Goal: Navigation & Orientation: Find specific page/section

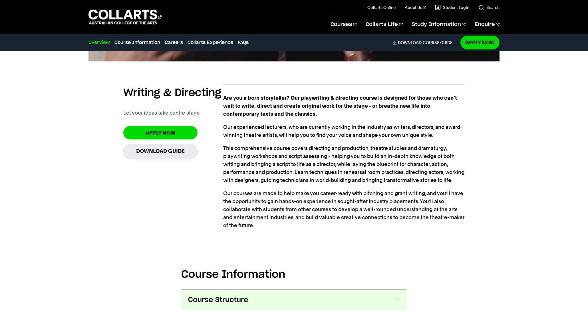
scroll to position [400, 0]
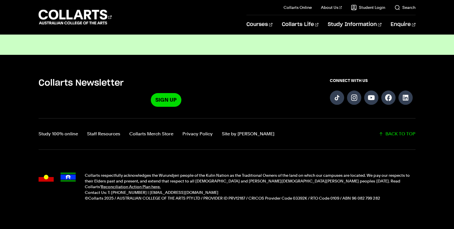
scroll to position [251, 0]
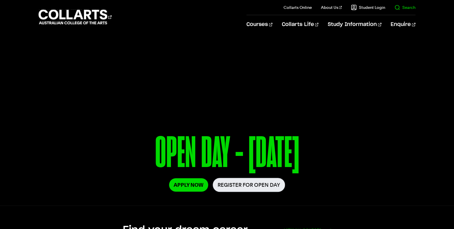
click at [403, 7] on link "Search" at bounding box center [404, 8] width 21 height 6
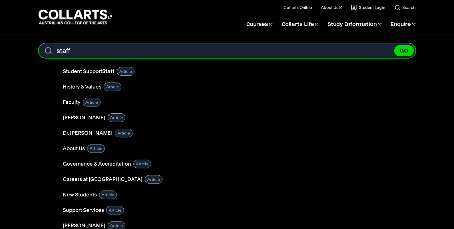
type input "staff"
click at [403, 51] on button "GO" at bounding box center [404, 50] width 20 height 11
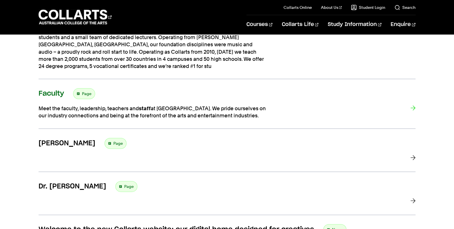
scroll to position [190, 0]
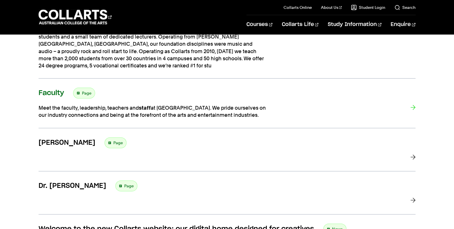
click at [53, 93] on h3 "Faculty" at bounding box center [51, 93] width 25 height 9
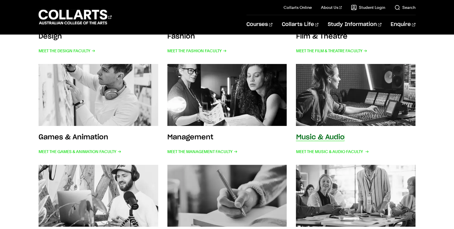
scroll to position [206, 0]
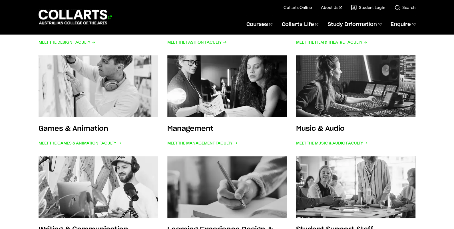
click at [81, 22] on 1 "Go to homepage" at bounding box center [73, 17] width 69 height 15
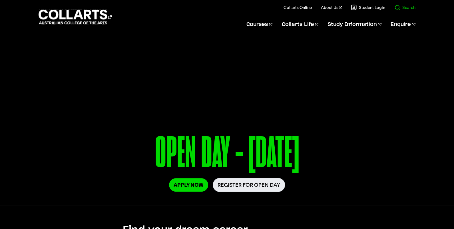
click at [402, 11] on il "Search" at bounding box center [400, 7] width 30 height 15
click at [401, 8] on link "Search" at bounding box center [404, 8] width 21 height 6
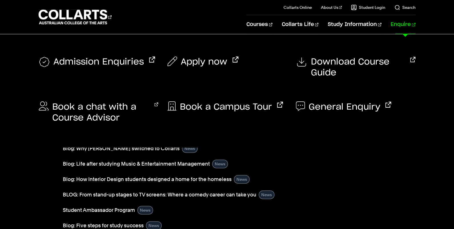
type input "open"
click at [402, 26] on link "Enquire" at bounding box center [402, 24] width 25 height 19
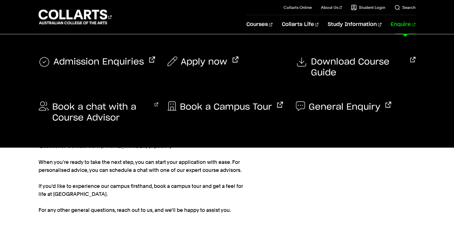
click at [404, 25] on link "Enquire" at bounding box center [402, 24] width 25 height 19
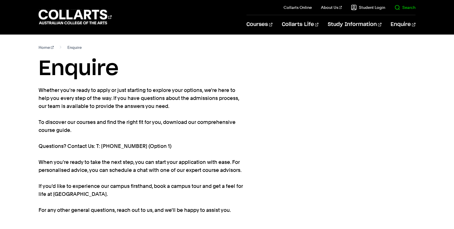
click at [405, 7] on link "Search" at bounding box center [404, 8] width 21 height 6
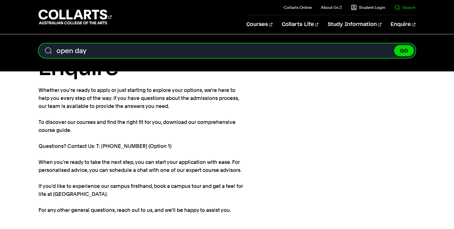
type input "open day"
click at [403, 51] on button "GO" at bounding box center [404, 50] width 20 height 11
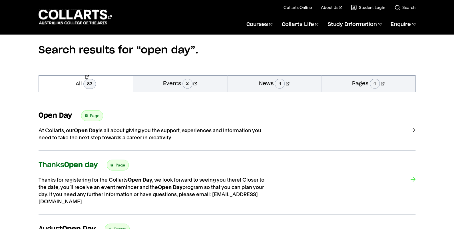
scroll to position [59, 0]
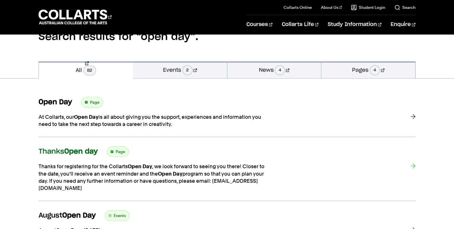
click at [83, 150] on strong "Open day" at bounding box center [80, 151] width 33 height 7
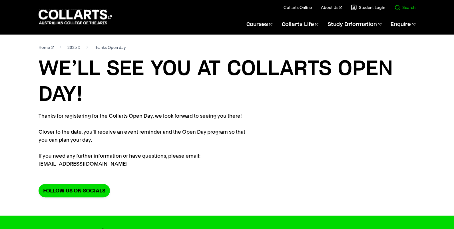
click at [407, 10] on link "Search" at bounding box center [404, 8] width 21 height 6
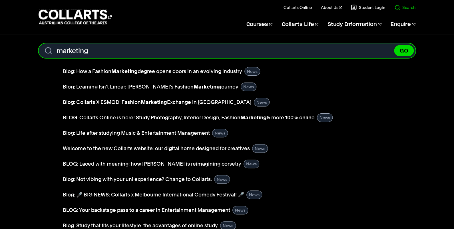
type input "marketing"
click at [403, 51] on button "GO" at bounding box center [404, 50] width 20 height 11
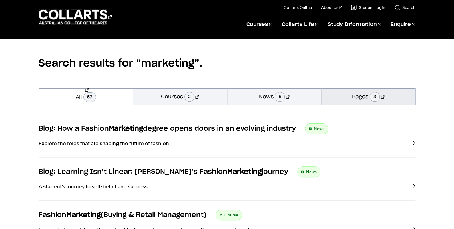
scroll to position [41, 0]
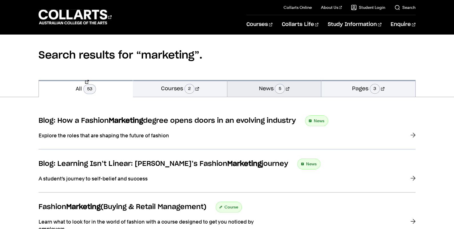
click at [302, 86] on link "News 5" at bounding box center [274, 88] width 94 height 17
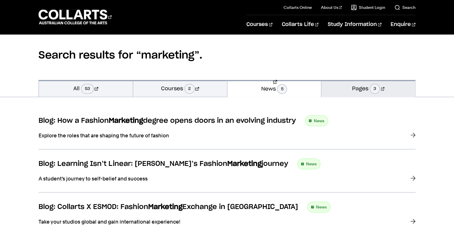
click at [354, 86] on link "Pages 3" at bounding box center [368, 88] width 94 height 17
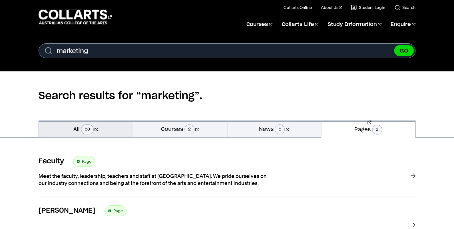
click at [112, 133] on link "All 53" at bounding box center [86, 128] width 94 height 17
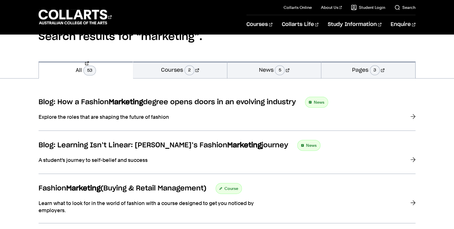
scroll to position [73, 0]
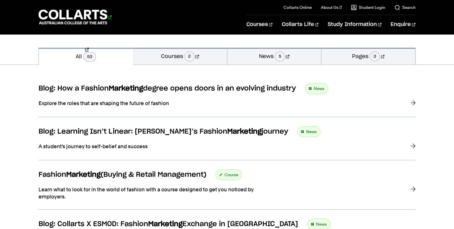
click at [103, 21] on 1 "Go to homepage" at bounding box center [73, 17] width 69 height 15
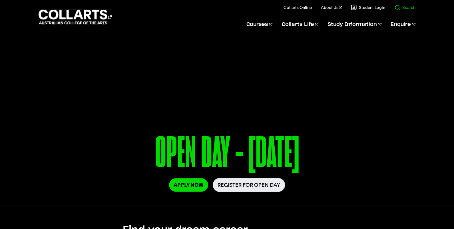
click at [402, 6] on link "Search" at bounding box center [404, 8] width 21 height 6
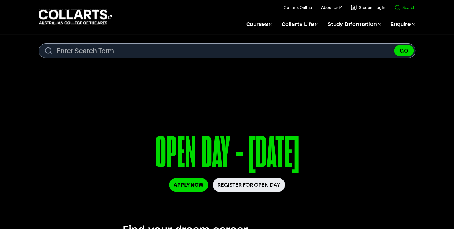
click at [403, 7] on link "Search" at bounding box center [404, 8] width 21 height 6
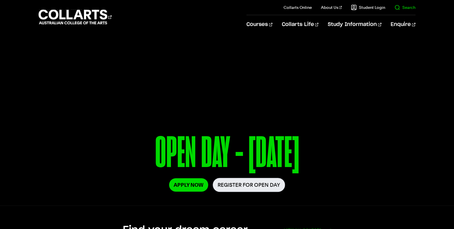
click at [403, 7] on link "Search" at bounding box center [404, 8] width 21 height 6
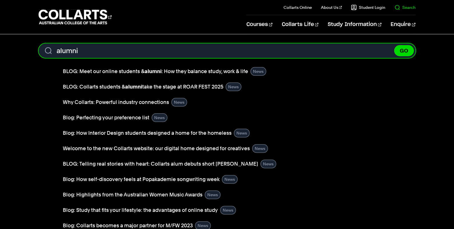
type input "alumni"
click at [403, 51] on button "GO" at bounding box center [404, 50] width 20 height 11
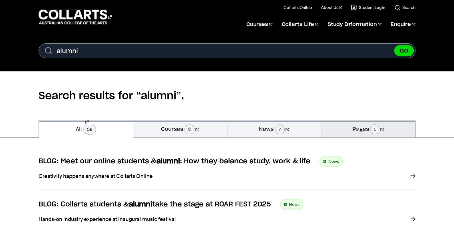
click at [367, 127] on link "Pages 1" at bounding box center [368, 128] width 94 height 17
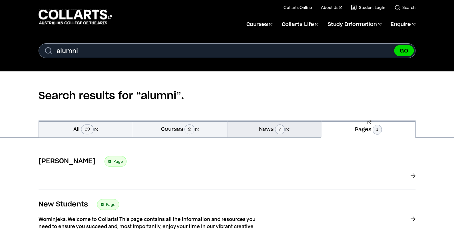
click at [311, 129] on link "News 7" at bounding box center [274, 128] width 94 height 17
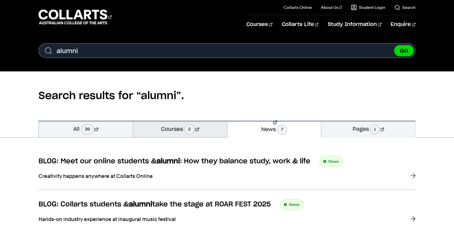
click at [202, 130] on link "Courses 2" at bounding box center [180, 128] width 94 height 17
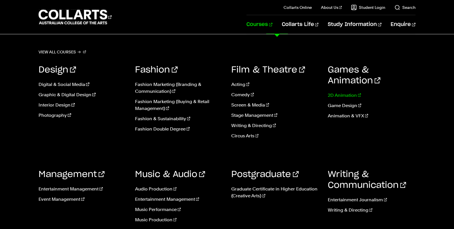
click at [339, 95] on link "2D Animation" at bounding box center [371, 95] width 88 height 7
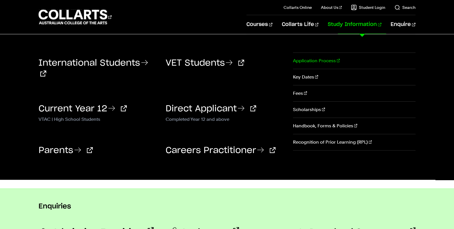
click at [318, 61] on link "Application Process" at bounding box center [354, 61] width 122 height 16
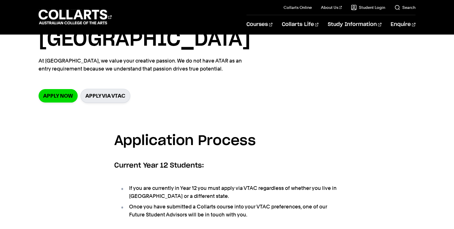
scroll to position [57, 0]
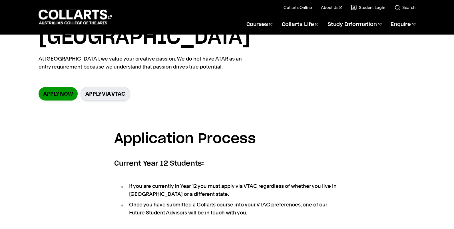
click at [66, 87] on link "Apply now" at bounding box center [58, 93] width 39 height 13
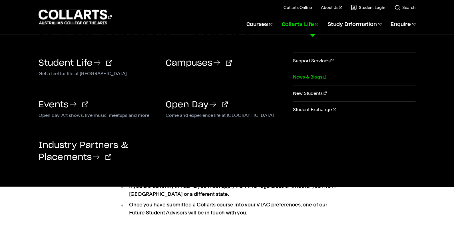
click at [314, 78] on link "News & Blogs" at bounding box center [354, 77] width 122 height 16
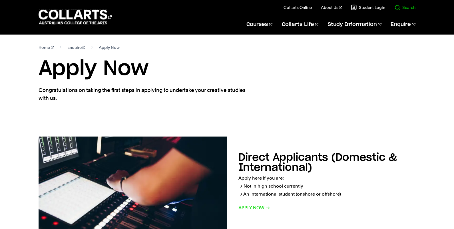
click at [402, 10] on il "Search" at bounding box center [400, 7] width 30 height 15
click at [398, 6] on link "Search" at bounding box center [404, 8] width 21 height 6
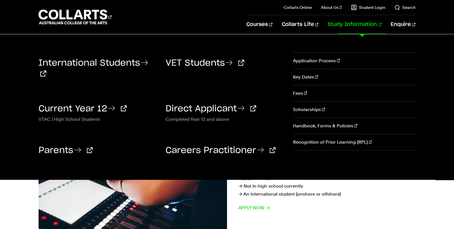
paste input "audio-entertainment-management-double-degree"
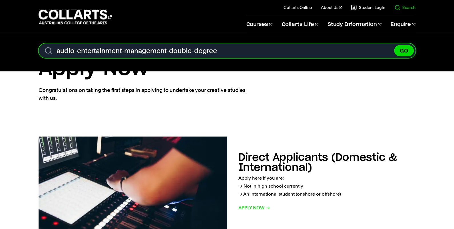
paste input "audio-entertainment-management-double-degree"
type input "audio-entertainment-management-double-degree"
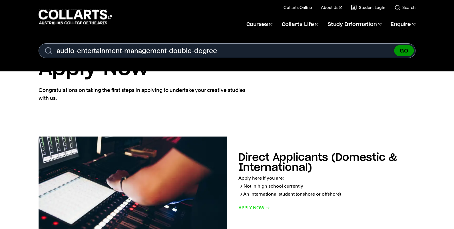
click at [407, 51] on button "GO" at bounding box center [404, 50] width 20 height 11
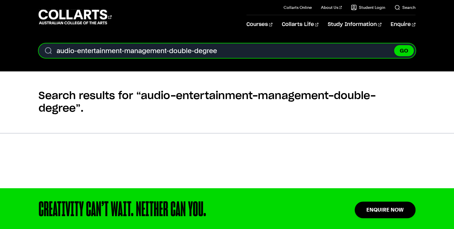
click at [209, 51] on input "audio-entertainment-management-double-degree" at bounding box center [227, 50] width 377 height 15
type input "audio double"
click at [403, 51] on button "GO" at bounding box center [404, 50] width 20 height 11
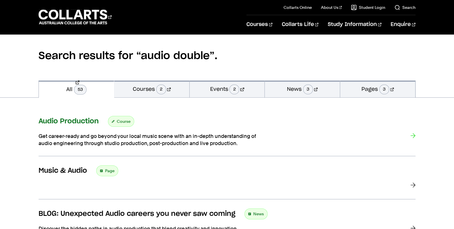
scroll to position [45, 0]
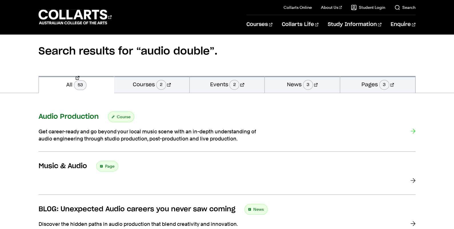
click at [83, 114] on h3 "Audio Production" at bounding box center [69, 116] width 60 height 9
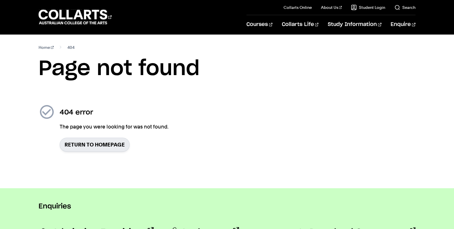
click at [347, 71] on h1 "Page not found" at bounding box center [227, 69] width 377 height 26
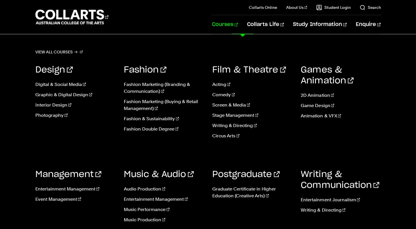
scroll to position [32, 0]
click at [321, 197] on link "Entertainment Journalism" at bounding box center [341, 199] width 80 height 7
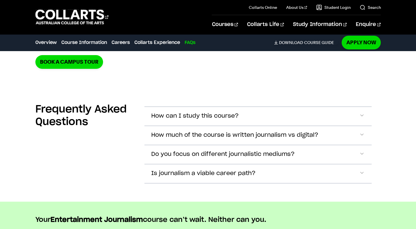
scroll to position [1300, 0]
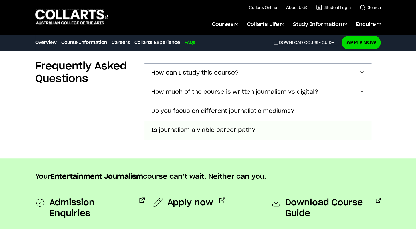
click at [289, 82] on button "Is journalism a viable career path?" at bounding box center [257, 73] width 227 height 19
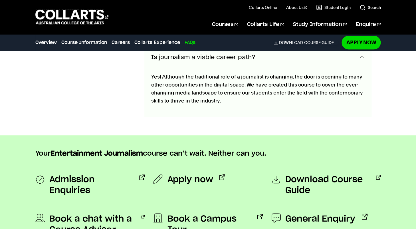
scroll to position [1427, 0]
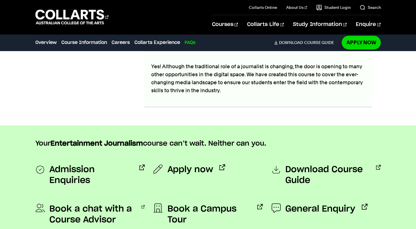
drag, startPoint x: 52, startPoint y: 99, endPoint x: 44, endPoint y: 99, distance: 8.0
click at [52, 99] on div "Frequently Asked Questions" at bounding box center [85, 41] width 100 height 132
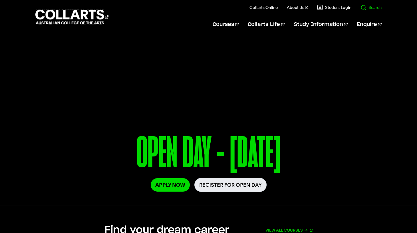
click at [372, 6] on link "Search" at bounding box center [370, 8] width 21 height 6
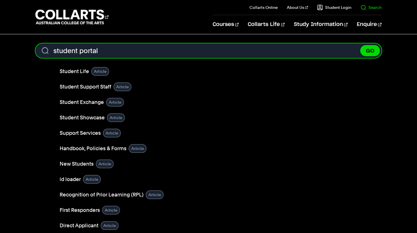
type input "student portal"
click at [370, 51] on button "GO" at bounding box center [370, 50] width 20 height 11
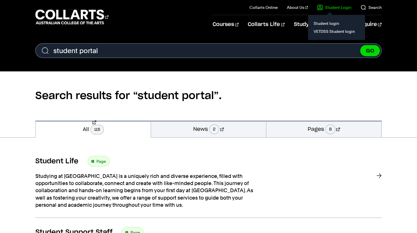
click at [336, 8] on link "Student Login" at bounding box center [334, 8] width 34 height 6
click at [334, 22] on link "Student login" at bounding box center [337, 23] width 48 height 8
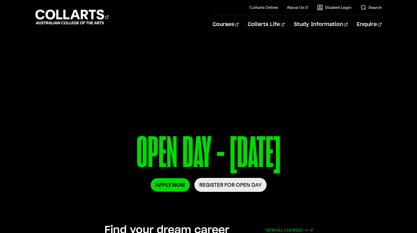
click at [412, 9] on div "Courses Collarts Online Study 100% online About Us History & Values Strategic P…" at bounding box center [208, 17] width 417 height 34
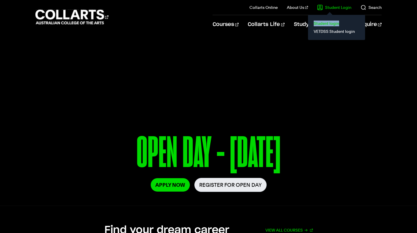
click at [334, 24] on link "Student login" at bounding box center [337, 23] width 48 height 8
